Goal: Transaction & Acquisition: Book appointment/travel/reservation

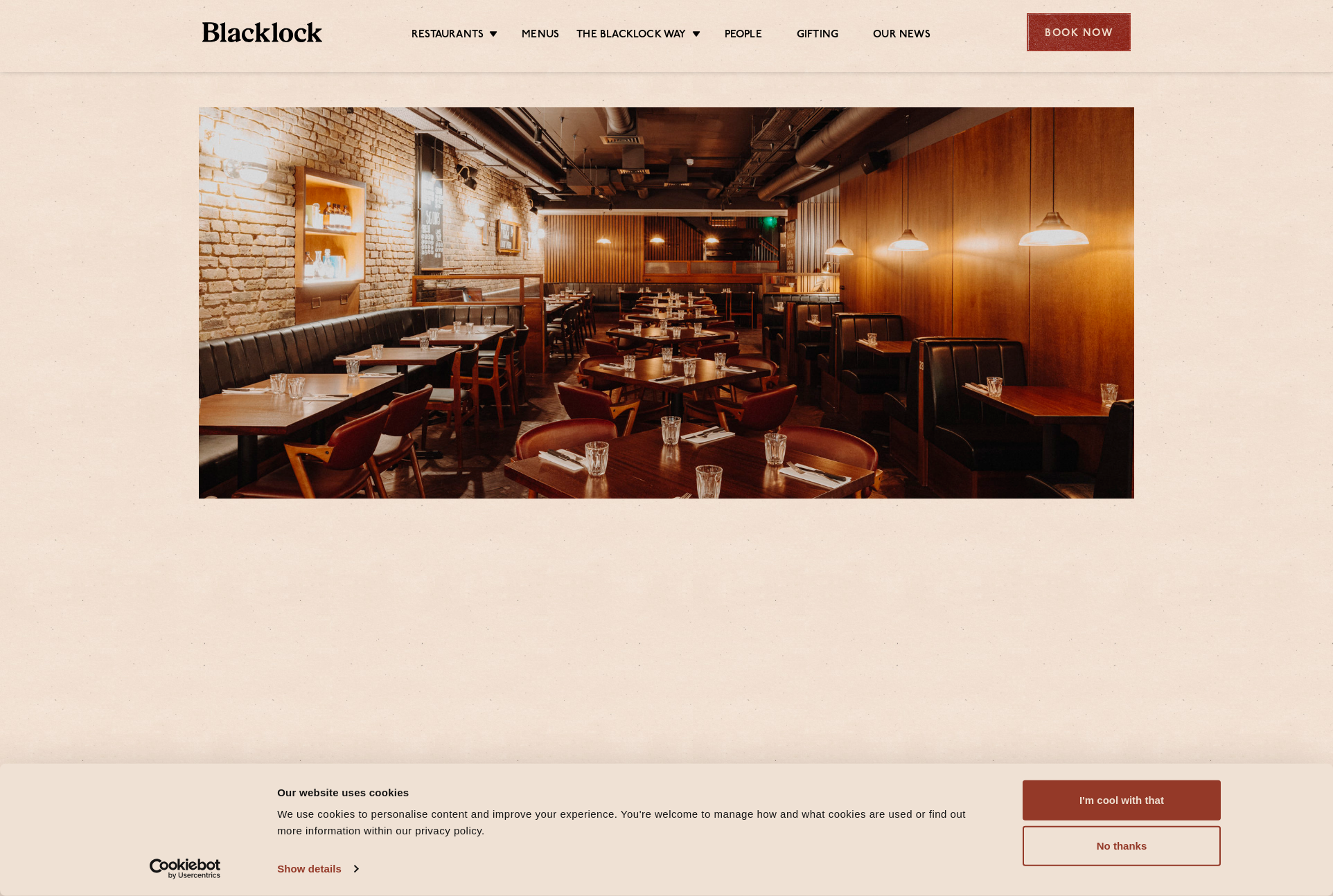
click at [1085, 33] on div "Book Now" at bounding box center [1079, 33] width 104 height 38
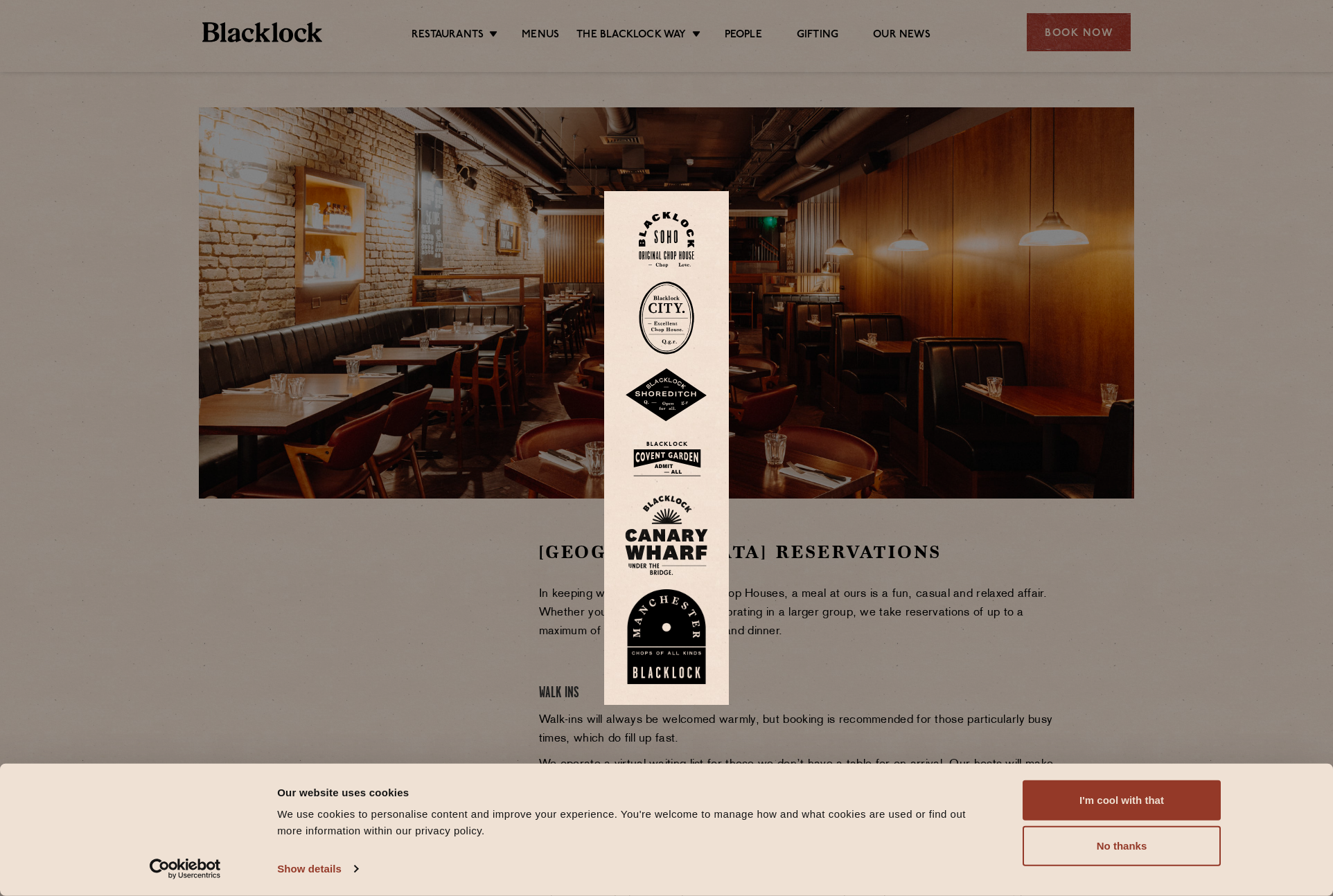
click at [656, 456] on img at bounding box center [666, 459] width 83 height 45
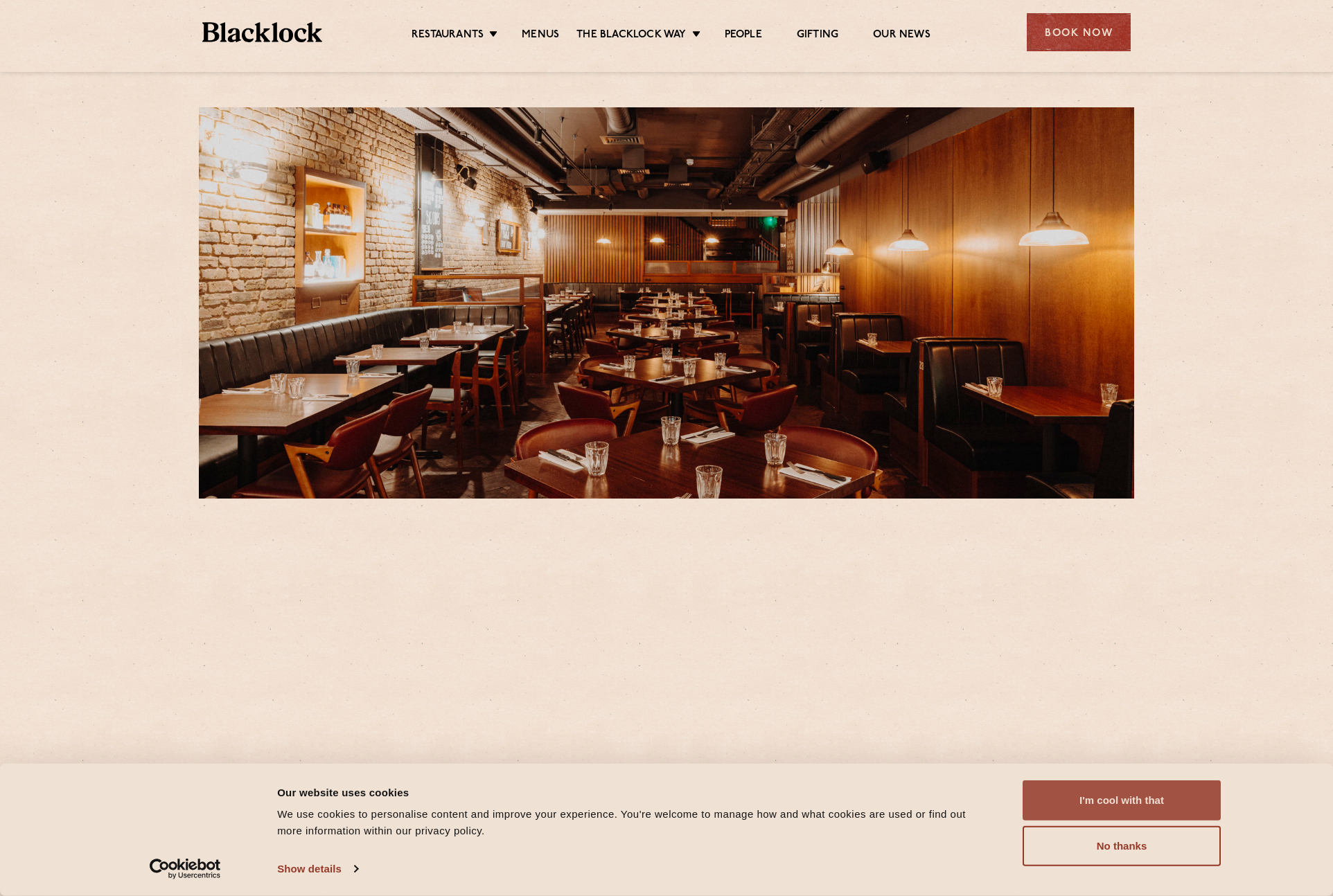
click at [1105, 787] on button "I'm cool with that" at bounding box center [1122, 801] width 198 height 40
